Goal: Check status: Check status

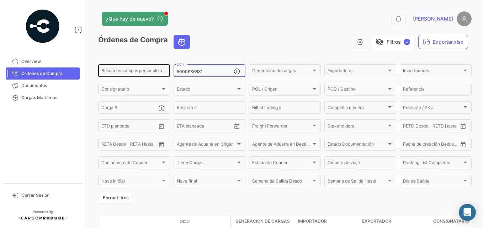
drag, startPoint x: 213, startPoint y: 70, endPoint x: 136, endPoint y: 70, distance: 76.4
click at [0, 0] on div "Buscar en campos personalizados... 5000936881 OC # Generación de cargas Generac…" at bounding box center [0, 0] width 0 height 0
paste input "23712"
type input "5000923712"
click at [222, 35] on div "visibility_off Filtros ✓ Exportar.xlsx" at bounding box center [334, 42] width 276 height 14
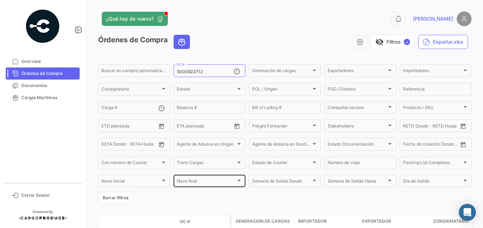
scroll to position [31, 0]
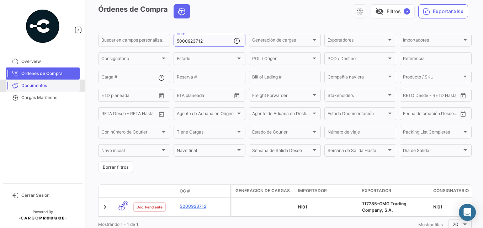
click at [33, 86] on span "Documentos" at bounding box center [48, 85] width 55 height 6
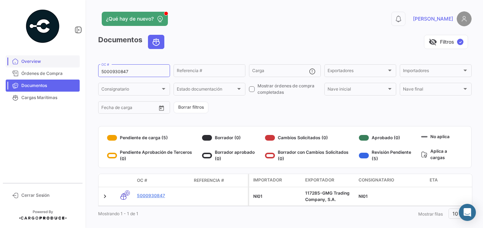
drag, startPoint x: 140, startPoint y: 68, endPoint x: 60, endPoint y: 59, distance: 80.8
click at [60, 59] on mat-sidenav-container "Overview Órdenes de Compra Documentos Cargas Marítimas Cerrar Sesión ¿Qué hay d…" at bounding box center [241, 114] width 483 height 228
drag, startPoint x: 60, startPoint y: 59, endPoint x: 150, endPoint y: 71, distance: 91.1
click at [150, 71] on input "5000930847" at bounding box center [133, 71] width 65 height 5
drag, startPoint x: 115, startPoint y: 69, endPoint x: 90, endPoint y: 69, distance: 25.6
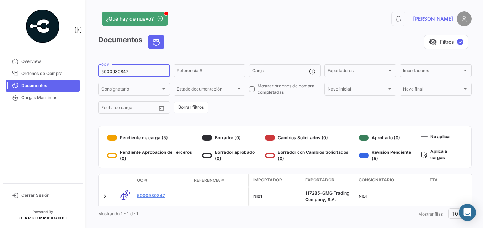
click at [90, 69] on div "¿Qué hay de nuevo? 0 [PERSON_NAME] Documentos visibility_off Filtros ✓ 50009308…" at bounding box center [285, 114] width 396 height 228
paste input "23712"
type input "5000923712"
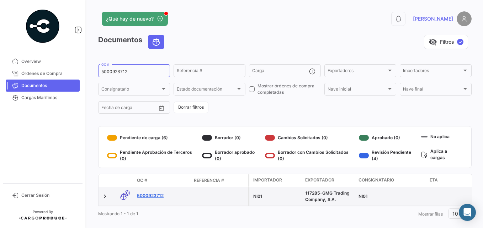
click at [150, 194] on link "5000923712" at bounding box center [162, 196] width 51 height 6
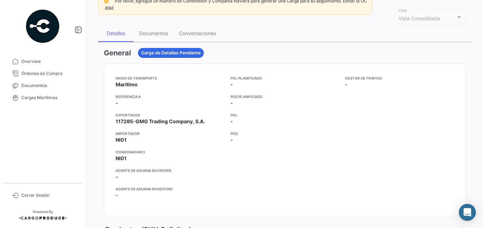
scroll to position [36, 0]
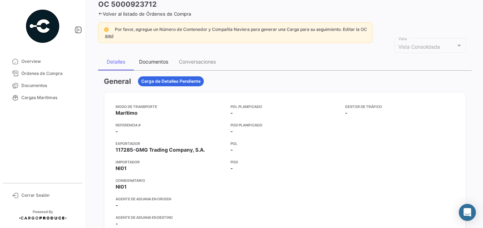
click at [155, 60] on div "Documentos" at bounding box center [153, 62] width 29 height 6
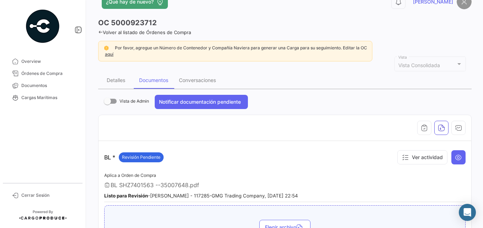
scroll to position [0, 0]
